Goal: Check status

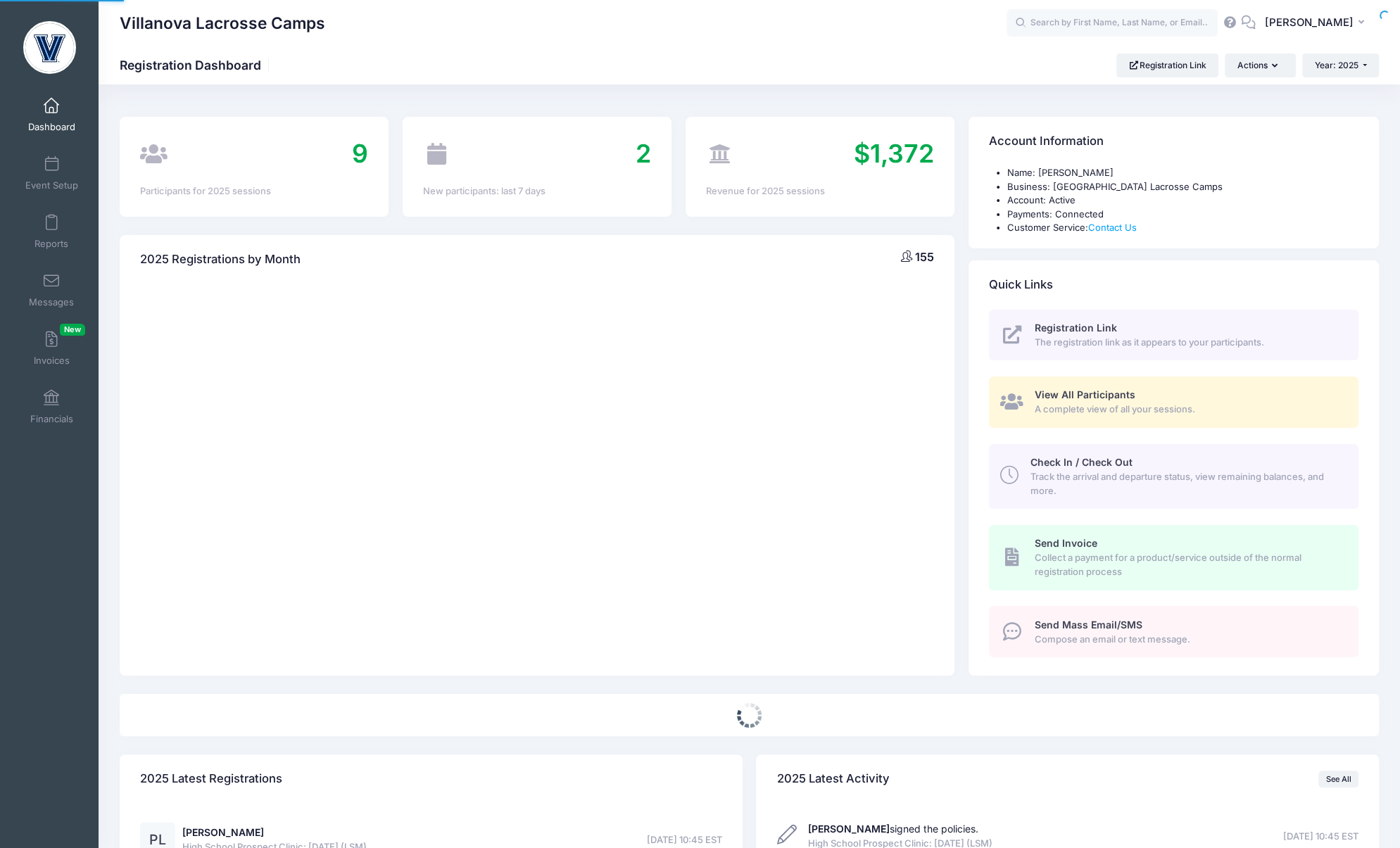
select select
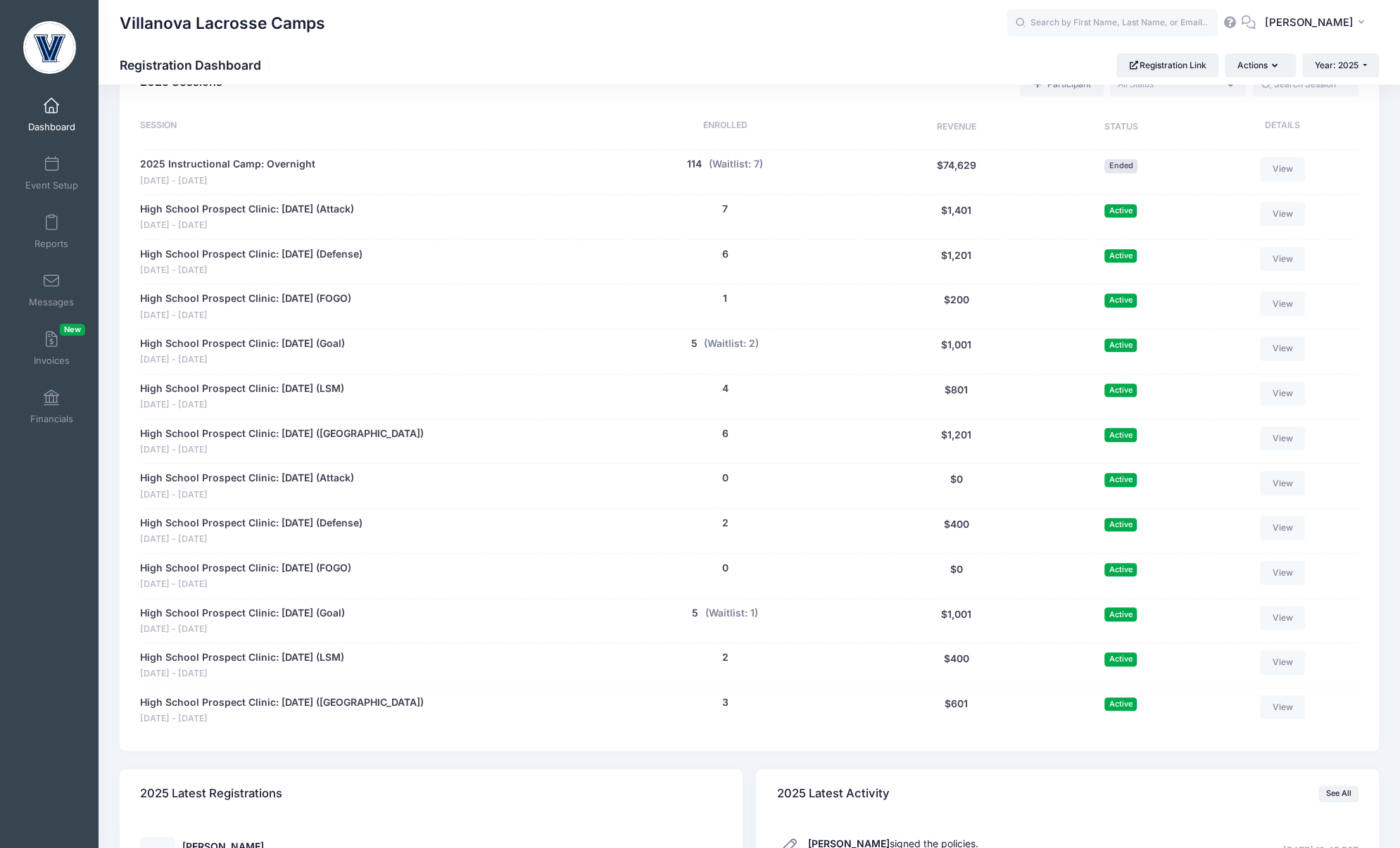
scroll to position [637, 0]
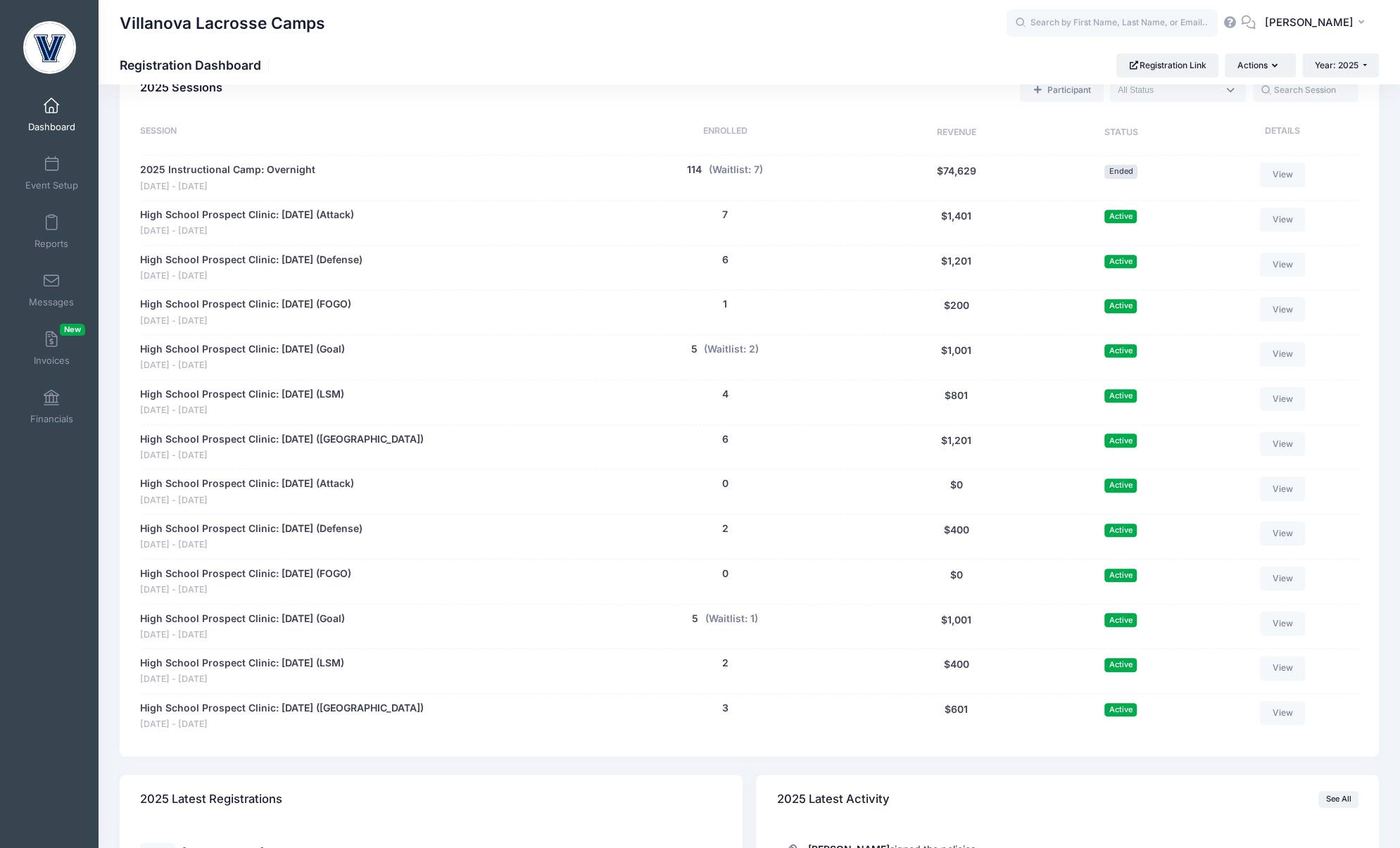
click at [284, 469] on div "High School Prospect Clinic: October 19 (Attack) Oct 19 - Oct 19, 2025 0 people…" at bounding box center [748, 491] width 1218 height 45
click at [271, 480] on link "High School Prospect Clinic: [DATE] (Attack)" at bounding box center [246, 484] width 214 height 15
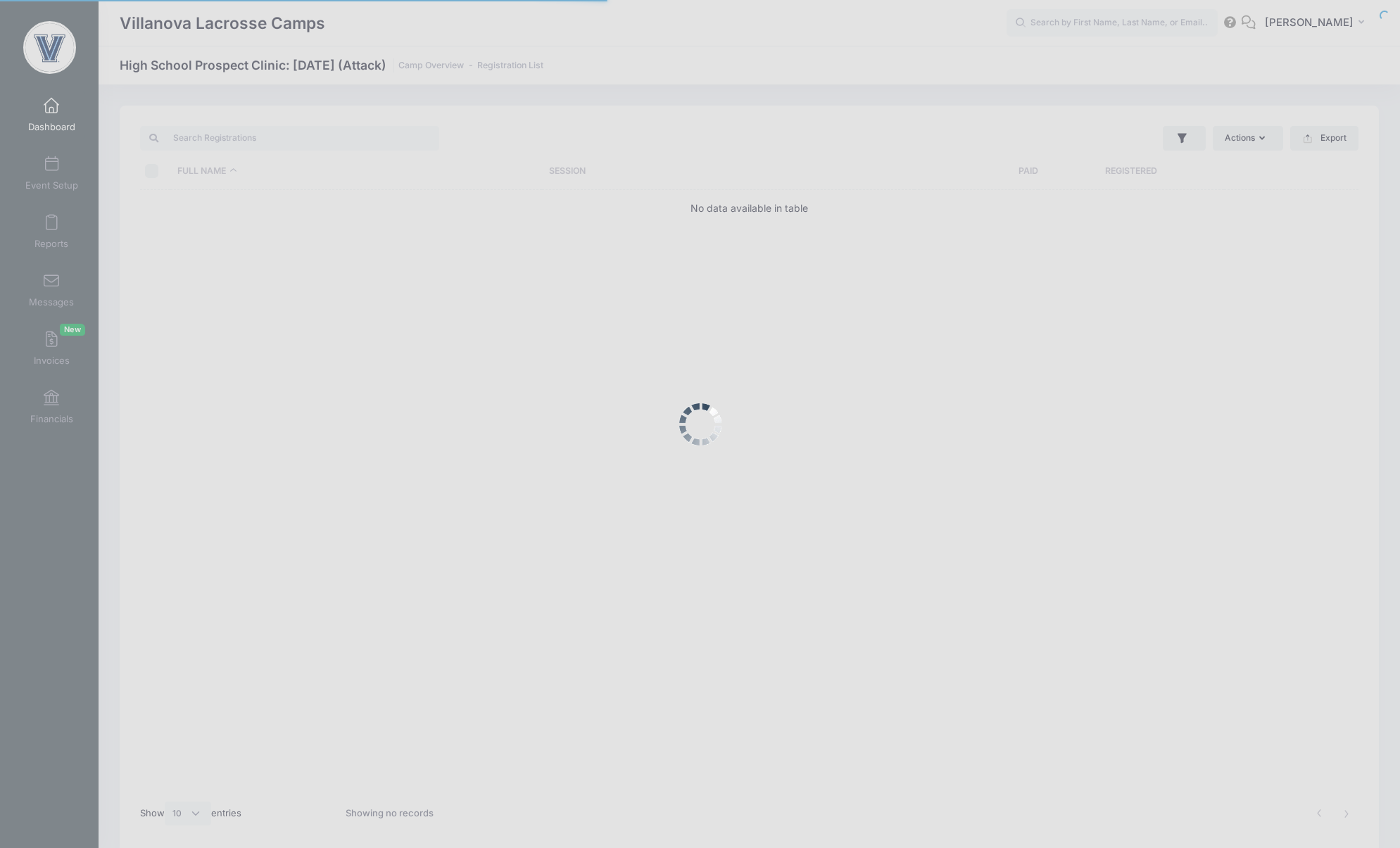
select select "10"
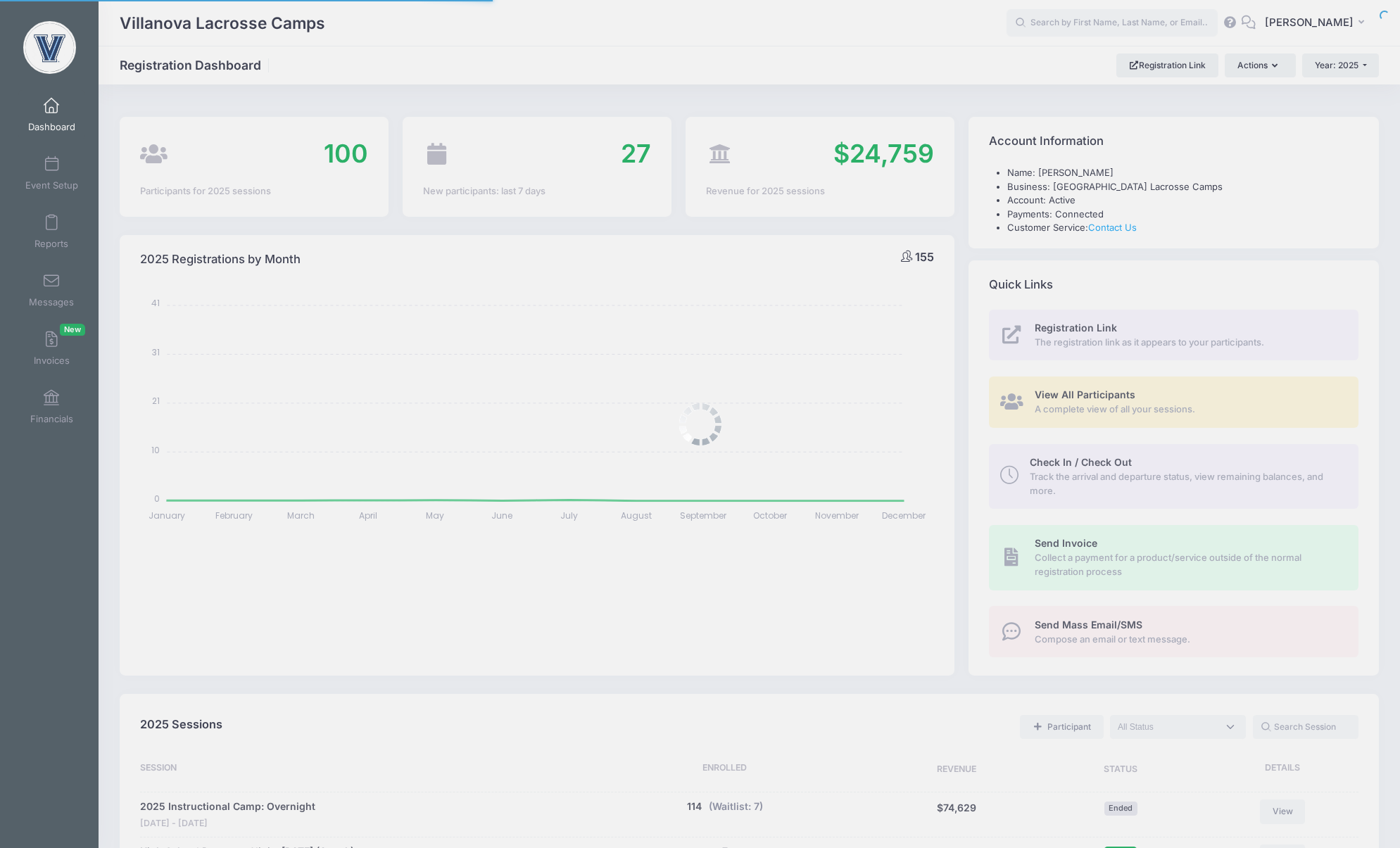
select select
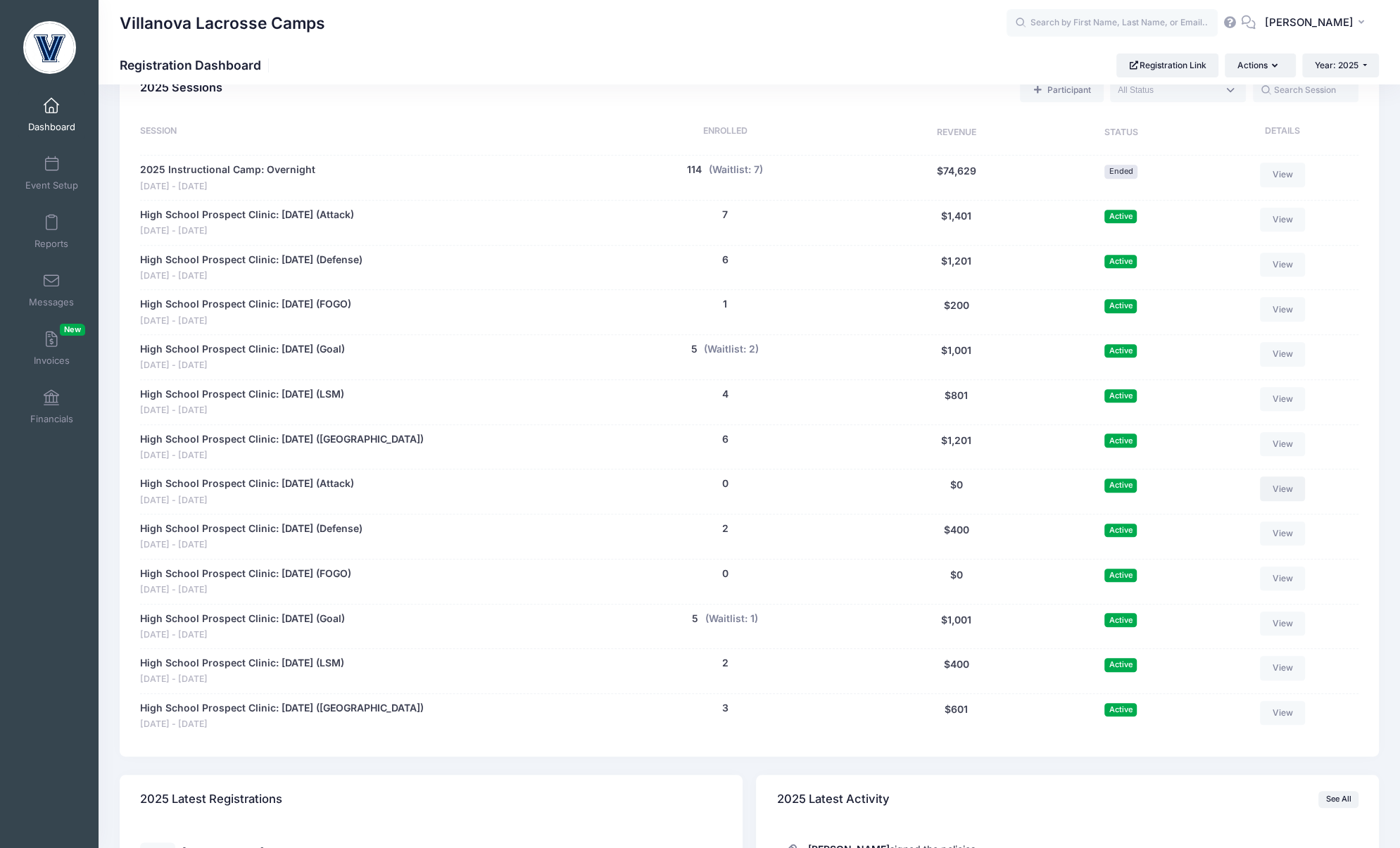
click at [1292, 476] on link "View" at bounding box center [1281, 488] width 45 height 24
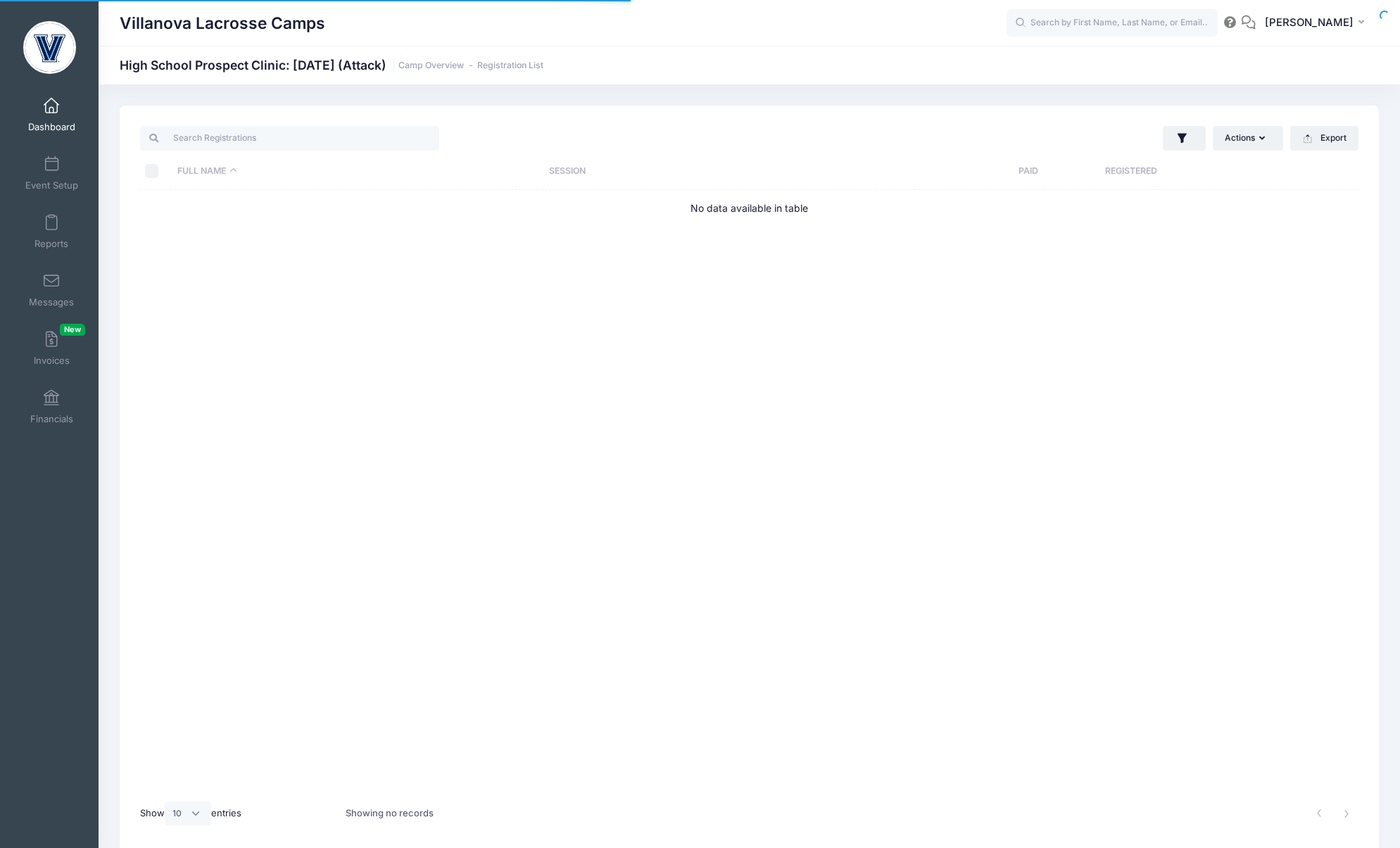
select select "10"
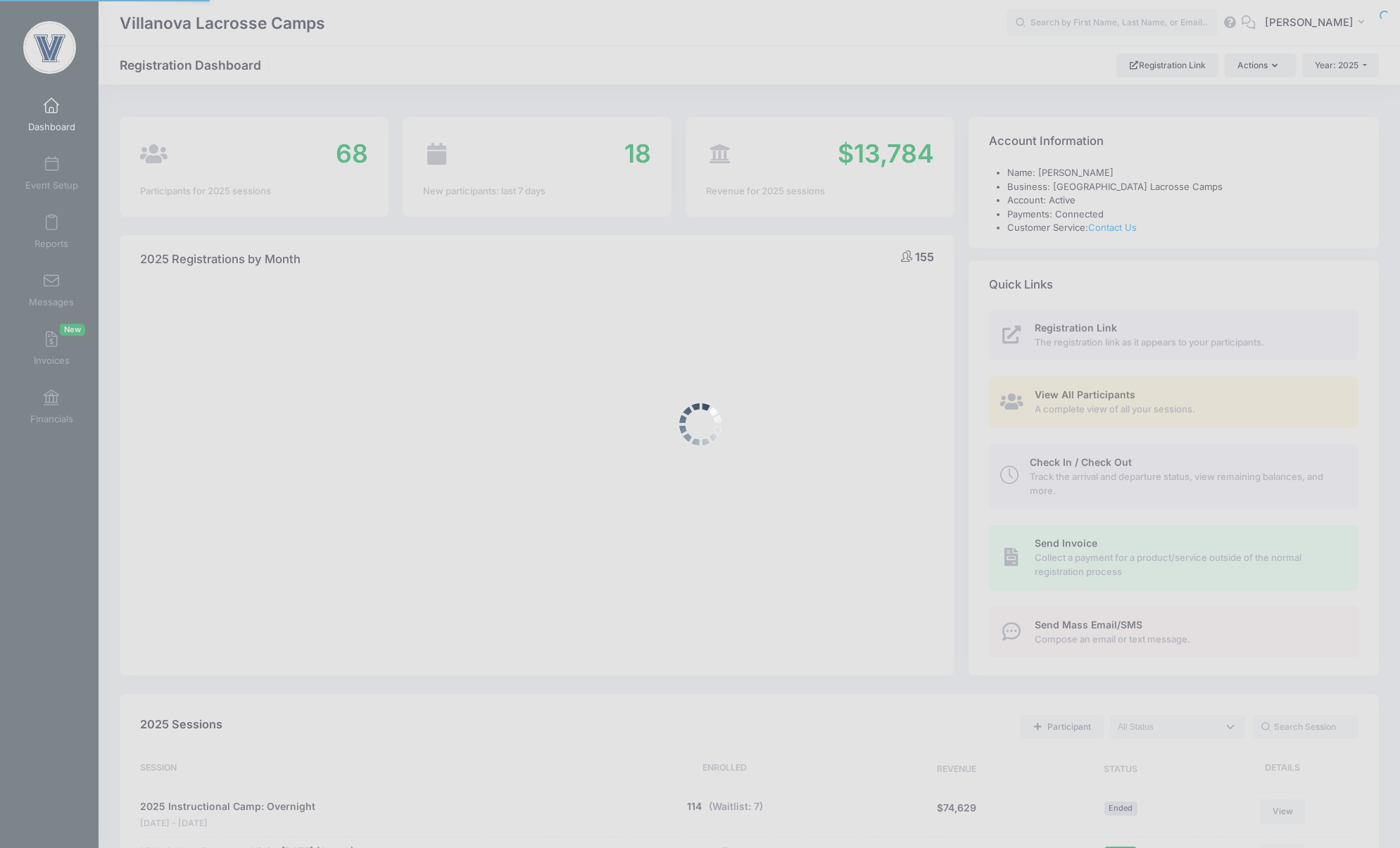
select select
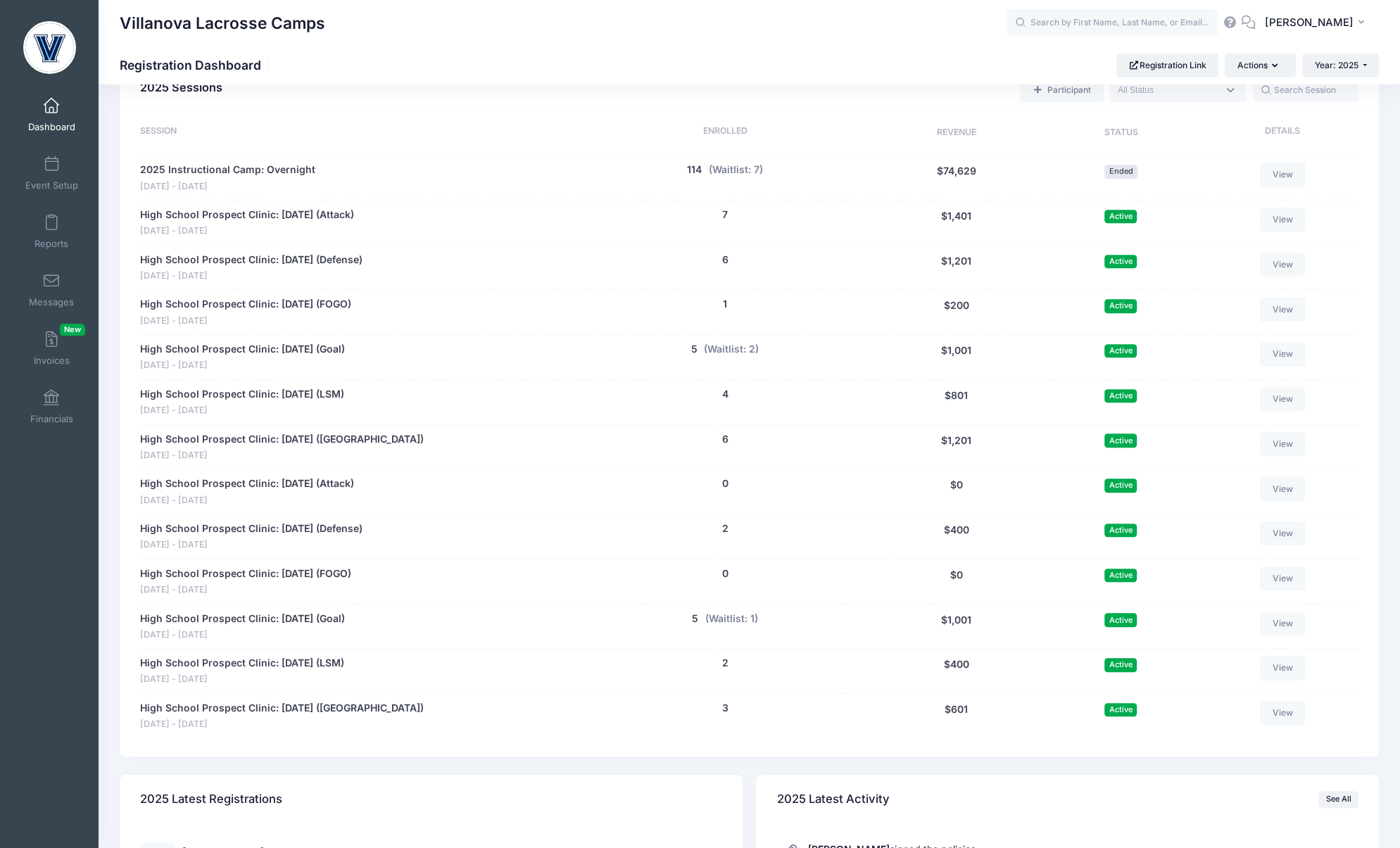
click at [51, 98] on span at bounding box center [51, 106] width 0 height 16
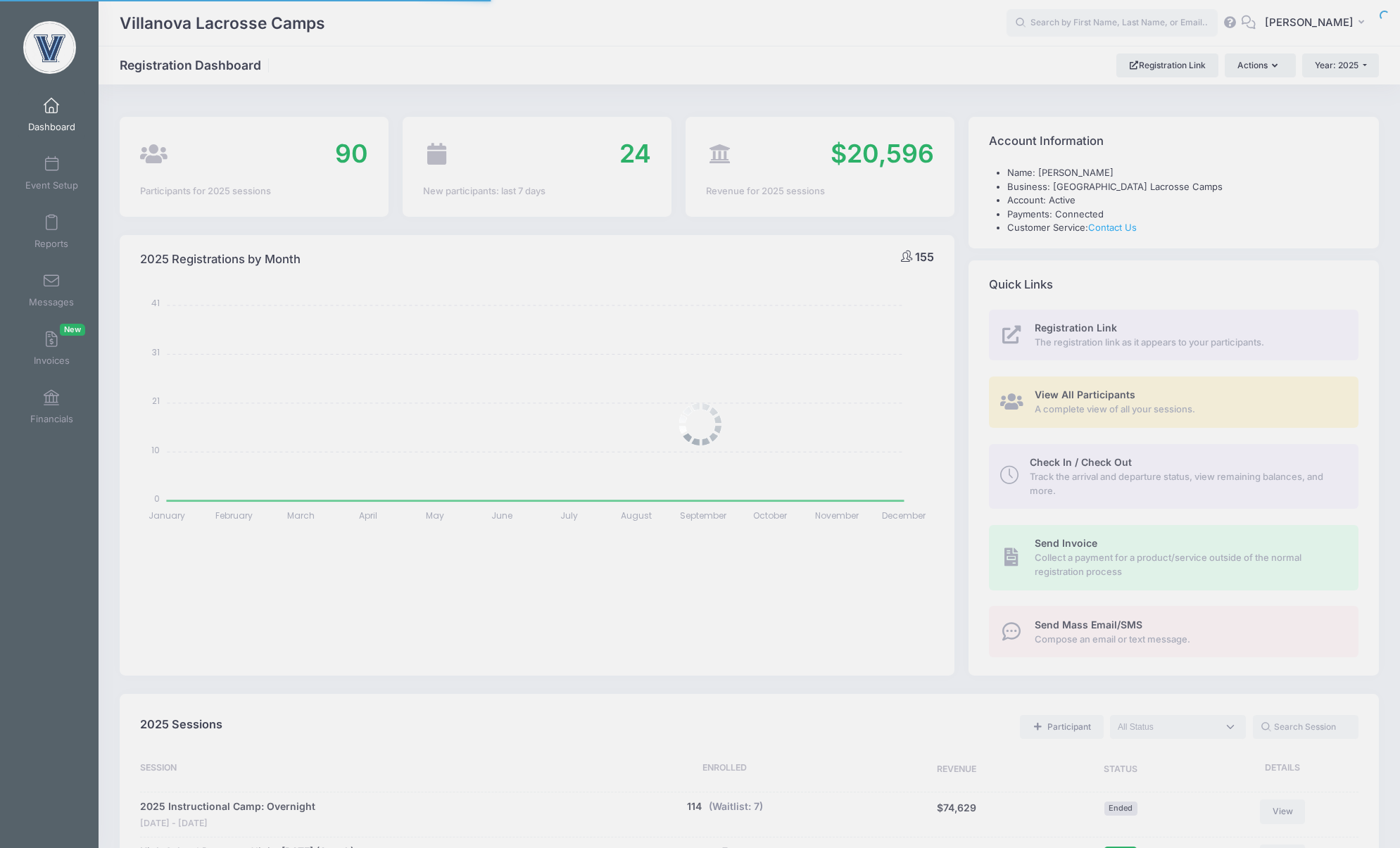
select select
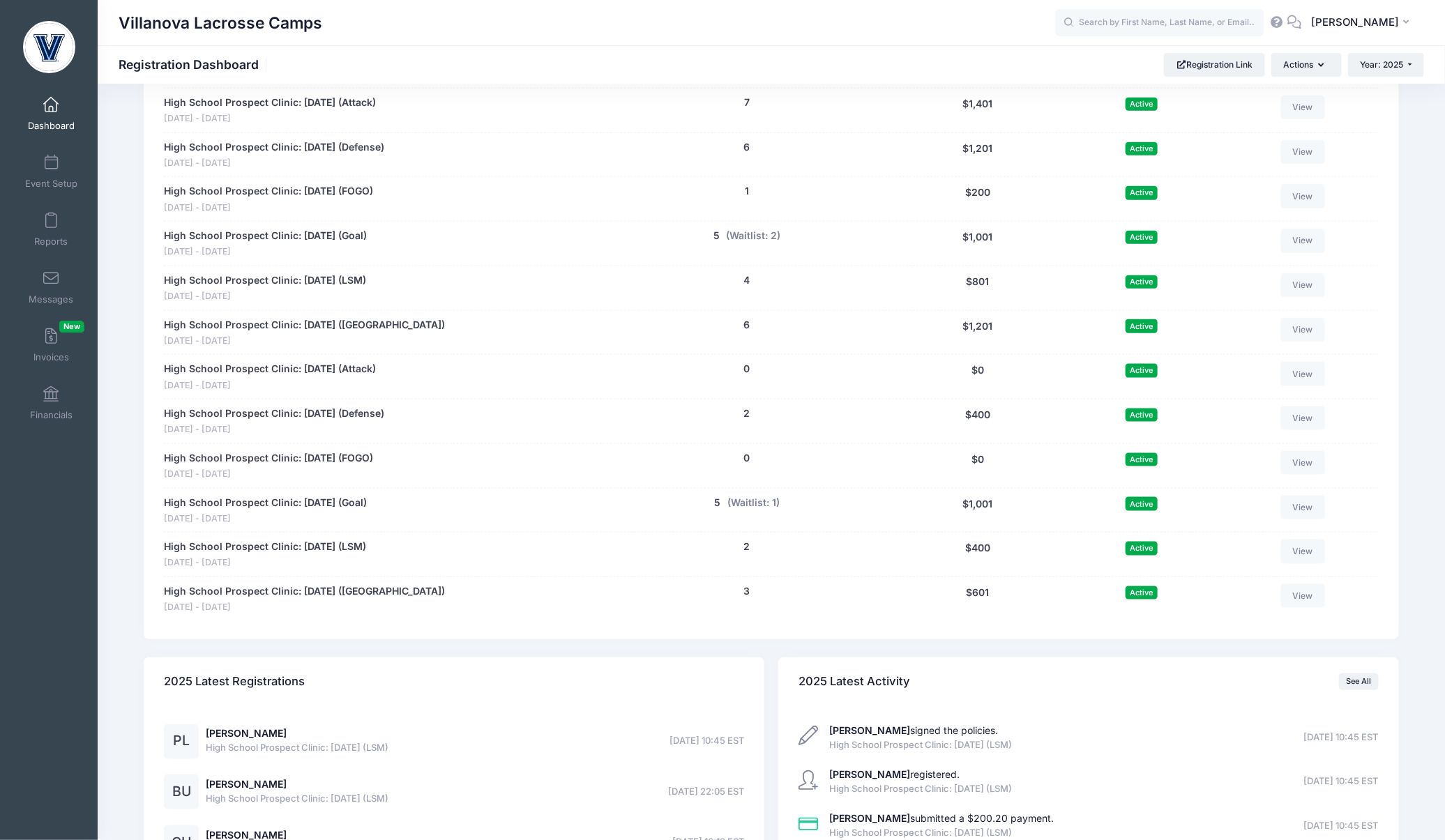
scroll to position [548, 0]
